Goal: Book appointment/travel/reservation

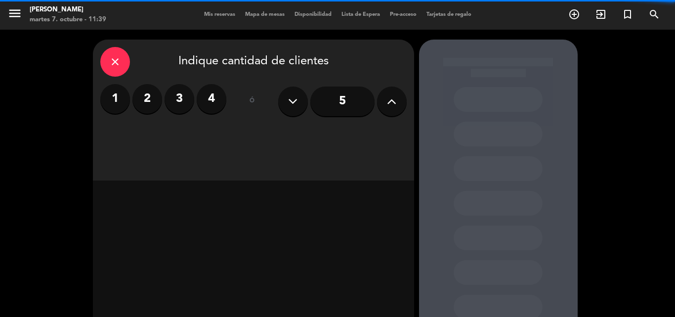
click at [217, 7] on div "menu [PERSON_NAME][DATE] 7. octubre - 11:39 Mis reservas Mapa de mesas Disponib…" at bounding box center [337, 15] width 675 height 30
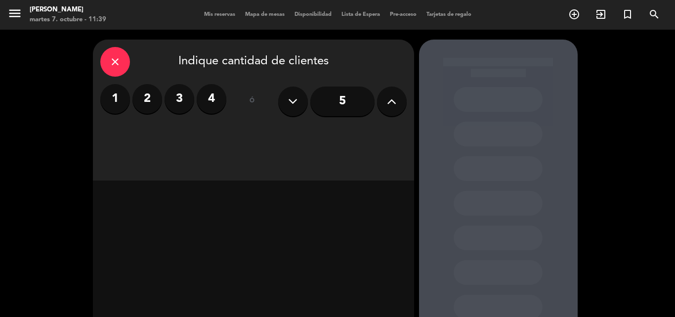
click at [221, 12] on span "Mis reservas" at bounding box center [219, 14] width 41 height 5
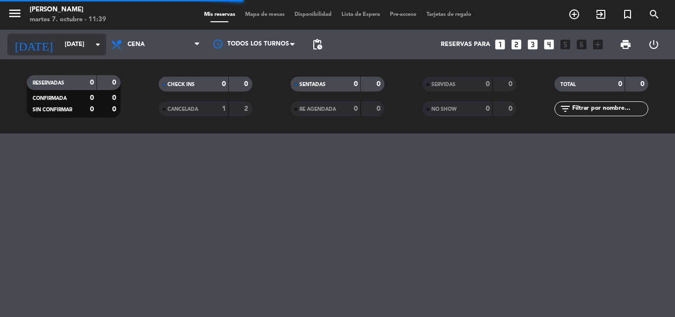
click at [66, 44] on input "[DATE]" at bounding box center [102, 44] width 84 height 17
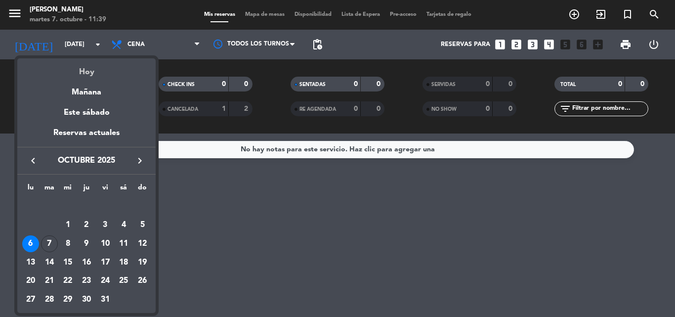
click at [87, 76] on div "Hoy" at bounding box center [86, 68] width 138 height 20
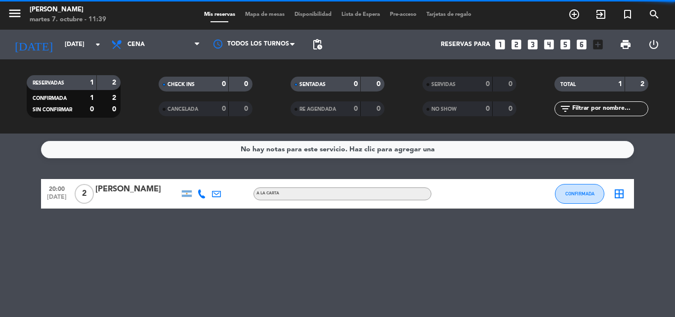
click at [158, 40] on span "Cena" at bounding box center [155, 45] width 99 height 22
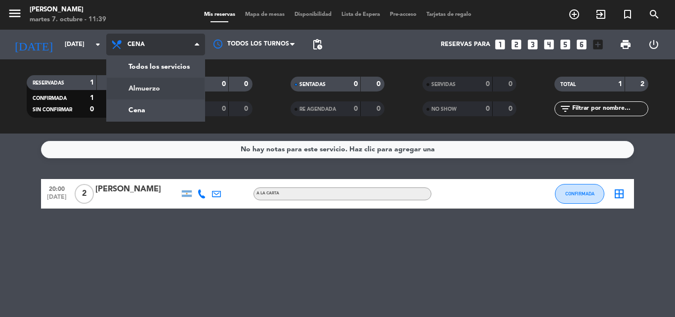
click at [150, 86] on div "menu [PERSON_NAME][DATE] 7. octubre - 11:39 Mis reservas Mapa de mesas Disponib…" at bounding box center [337, 66] width 675 height 133
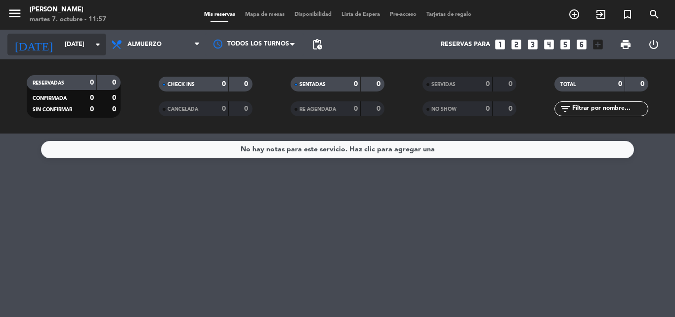
click at [65, 40] on input "[DATE]" at bounding box center [102, 44] width 84 height 17
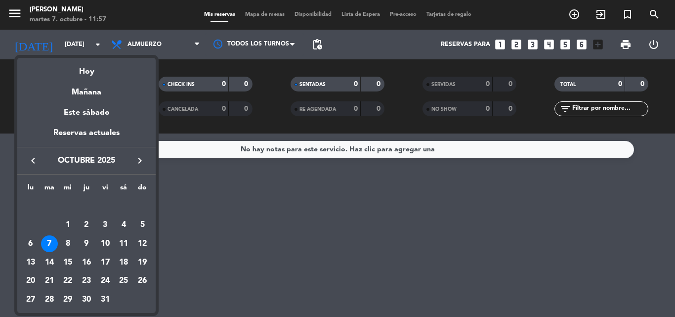
click at [88, 240] on div "9" at bounding box center [86, 243] width 17 height 17
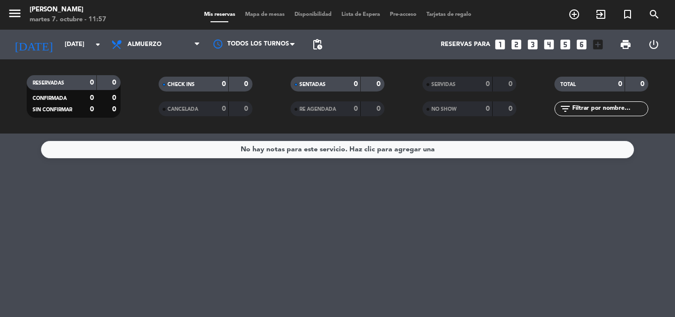
type input "[DEMOGRAPHIC_DATA][DATE]"
click at [147, 43] on span "Almuerzo" at bounding box center [145, 44] width 34 height 7
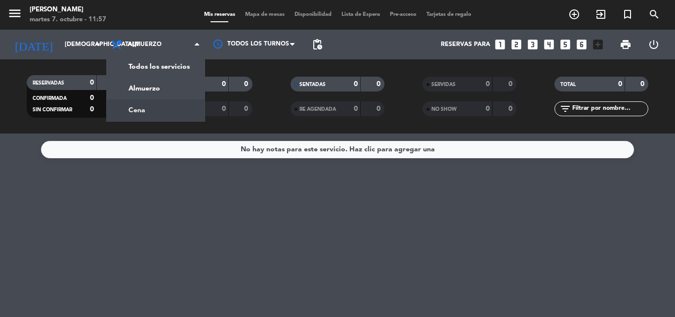
click at [155, 156] on div "No hay notas para este servicio. Haz clic para agregar una" at bounding box center [337, 149] width 593 height 17
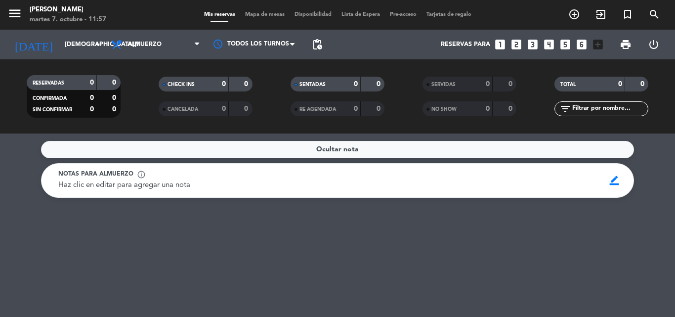
click at [371, 155] on div "Ocultar nota" at bounding box center [337, 149] width 593 height 17
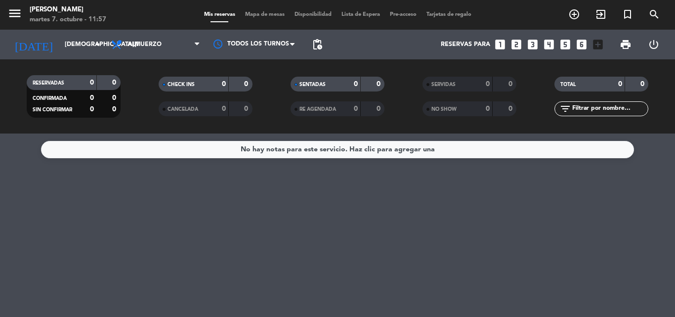
drag, startPoint x: 444, startPoint y: 202, endPoint x: 458, endPoint y: 197, distance: 14.4
click at [444, 202] on div "No hay notas para este servicio. Haz clic para agregar una" at bounding box center [337, 224] width 675 height 183
click at [132, 46] on span "Almuerzo" at bounding box center [145, 44] width 34 height 7
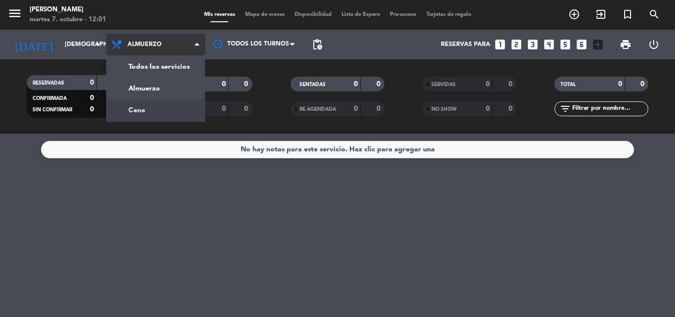
click at [152, 106] on div "menu [PERSON_NAME][DATE] 7. octubre - 12:01 Mis reservas Mapa de mesas Disponib…" at bounding box center [337, 66] width 675 height 133
